Goal: Information Seeking & Learning: Learn about a topic

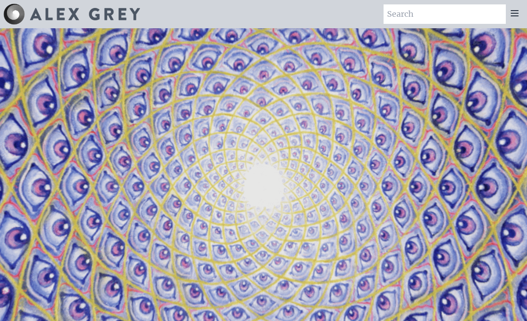
click at [523, 8] on div at bounding box center [515, 13] width 18 height 19
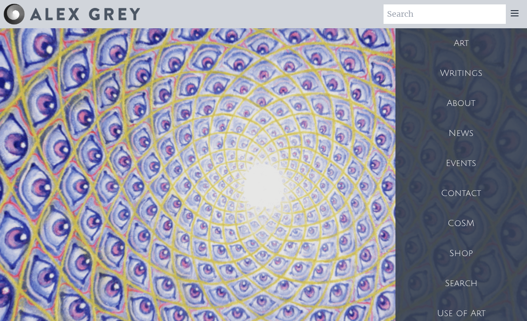
click at [456, 257] on div "Shop" at bounding box center [461, 253] width 132 height 30
click at [435, 313] on div "Use of Art" at bounding box center [461, 313] width 132 height 30
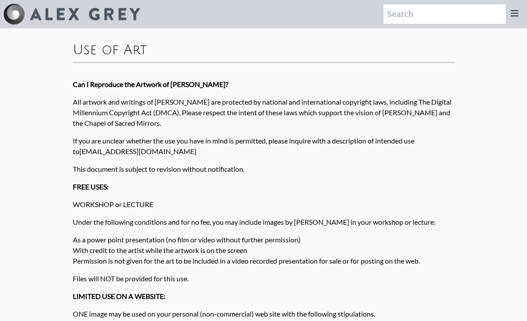
scroll to position [13, 0]
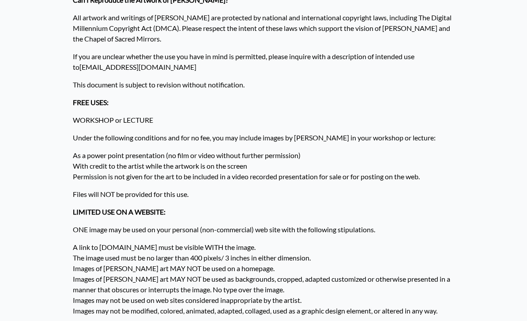
scroll to position [0, 0]
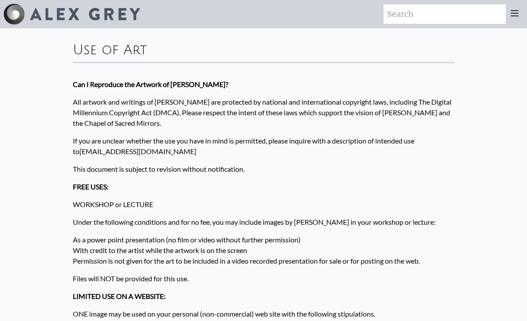
click at [316, 183] on p "FREE USES:" at bounding box center [263, 187] width 381 height 18
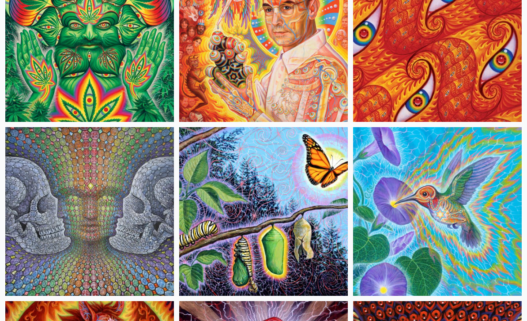
scroll to position [7101, 0]
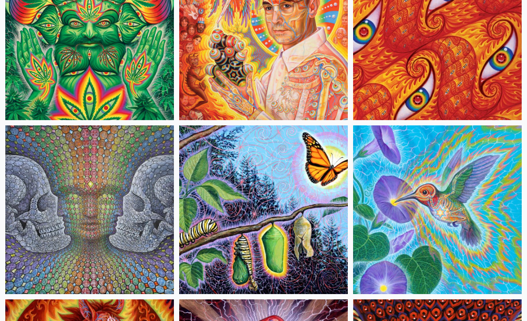
click at [68, 170] on img at bounding box center [89, 210] width 169 height 169
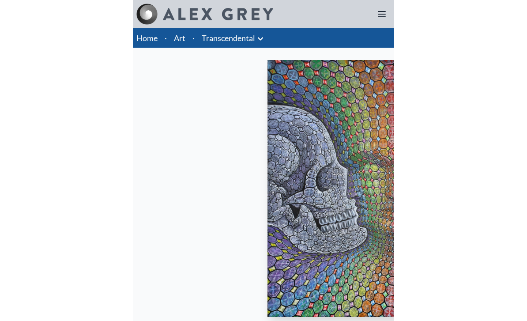
scroll to position [1, 0]
